Goal: Task Accomplishment & Management: Manage account settings

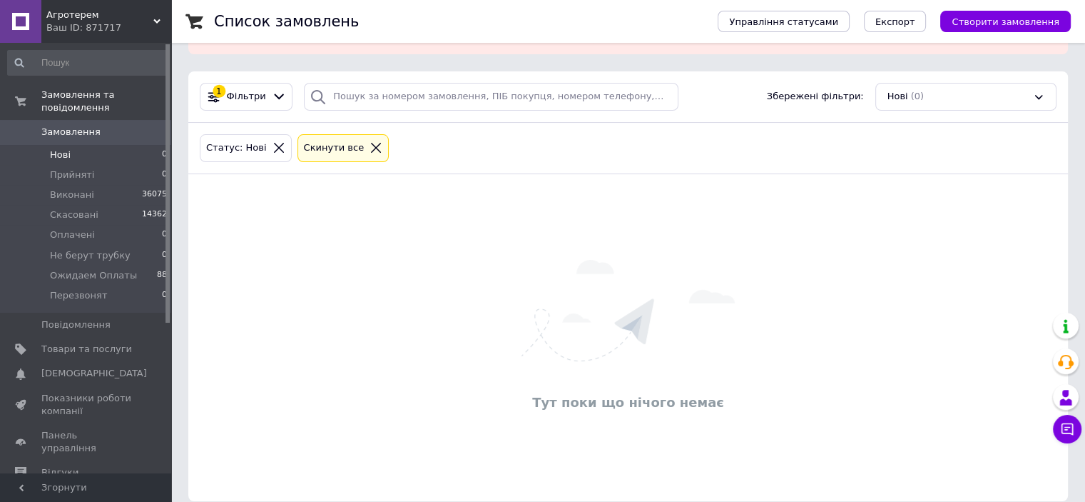
scroll to position [76, 0]
click at [140, 265] on li "Ожидаем Оплаты 88" at bounding box center [87, 275] width 175 height 20
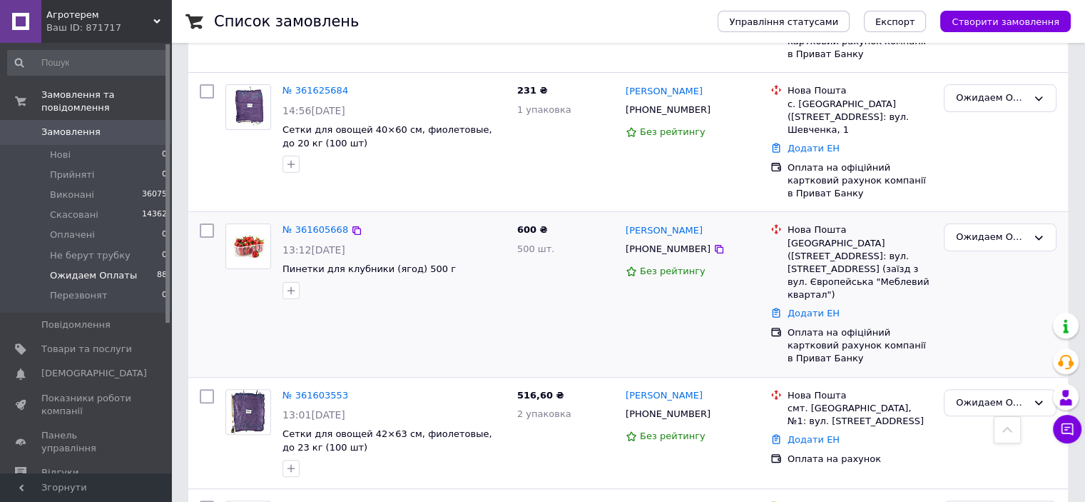
scroll to position [428, 0]
